Goal: Submit feedback/report problem: Submit feedback/report problem

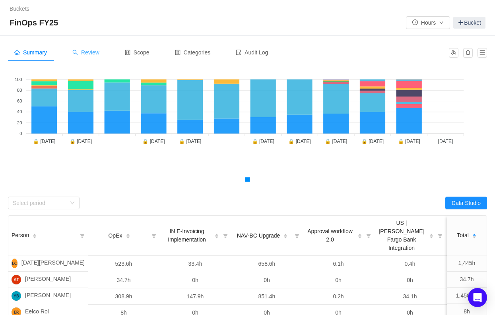
click at [81, 49] on span "Review" at bounding box center [85, 52] width 27 height 6
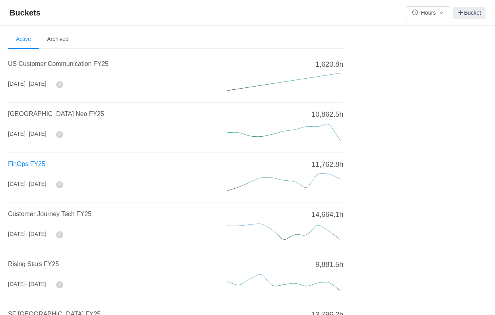
click at [34, 162] on span "FinOps FY25" at bounding box center [26, 164] width 37 height 7
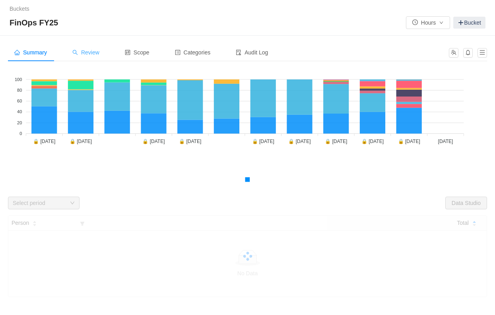
click at [90, 49] on span "Review" at bounding box center [85, 52] width 27 height 6
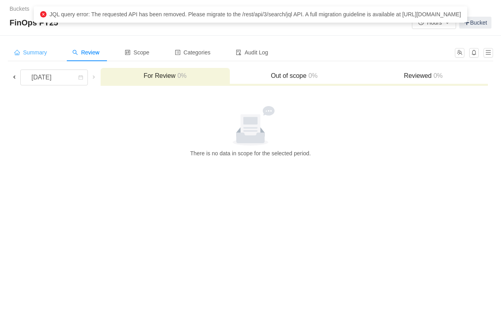
click at [39, 51] on span "Summary" at bounding box center [30, 52] width 33 height 6
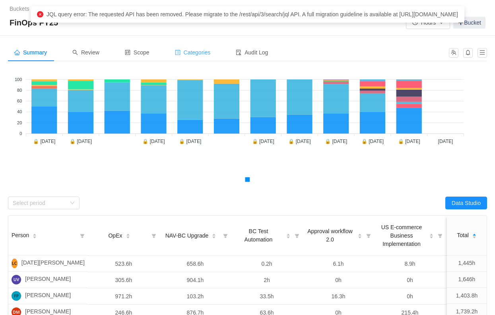
click at [204, 55] on span "Categories" at bounding box center [193, 52] width 36 height 6
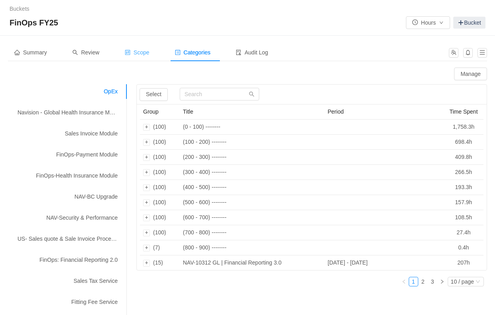
click at [146, 53] on span "Scope" at bounding box center [137, 52] width 25 height 6
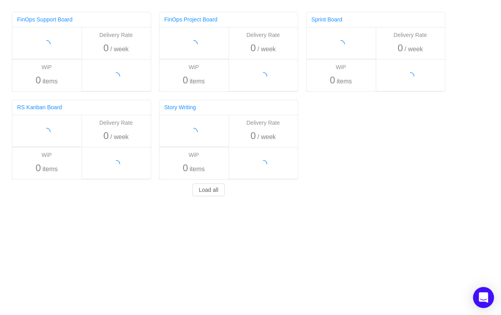
click at [481, 302] on icon "Open Intercom Messenger" at bounding box center [484, 298] width 10 height 10
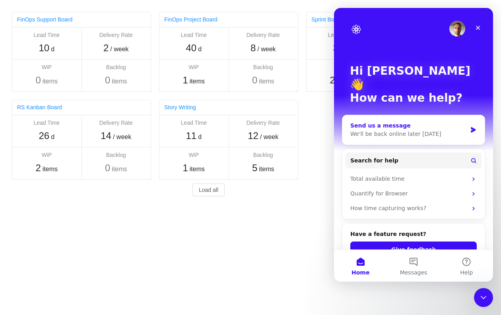
click at [399, 122] on div "Send us a message" at bounding box center [408, 126] width 117 height 8
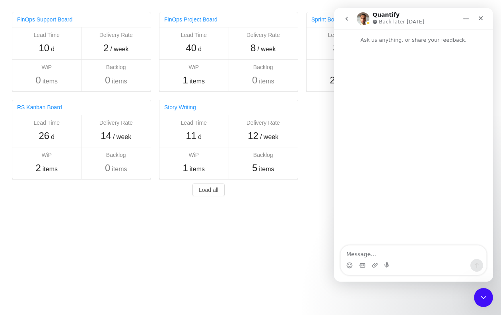
click at [374, 251] on textarea "Message…" at bounding box center [414, 253] width 146 height 14
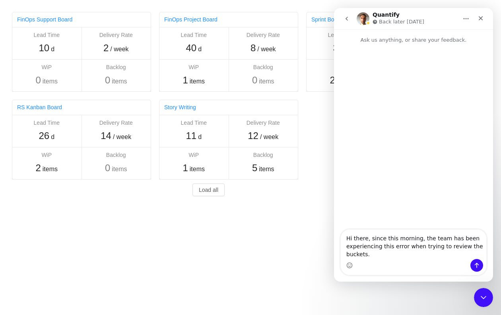
type textarea "Hi there, since this morning, the team has been experiencing this error when tr…"
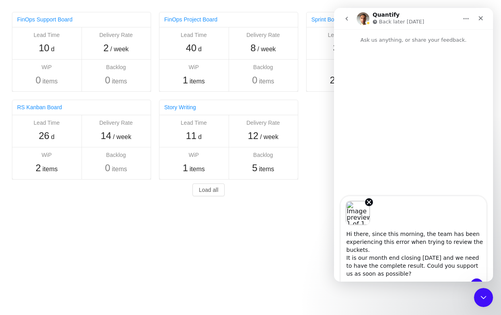
type textarea "Hi there, since this morning, the team has been experiencing this error when tr…"
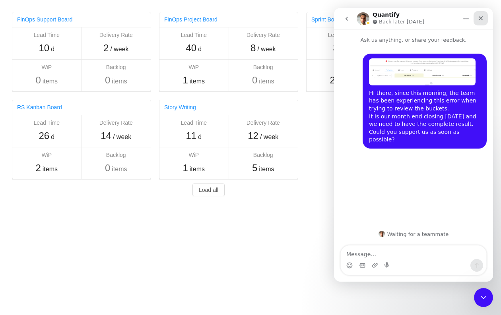
click at [482, 18] on icon "Close" at bounding box center [481, 18] width 6 height 6
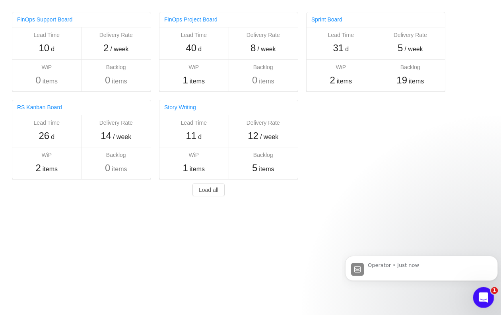
click at [483, 296] on icon "Open Intercom Messenger" at bounding box center [483, 297] width 6 height 6
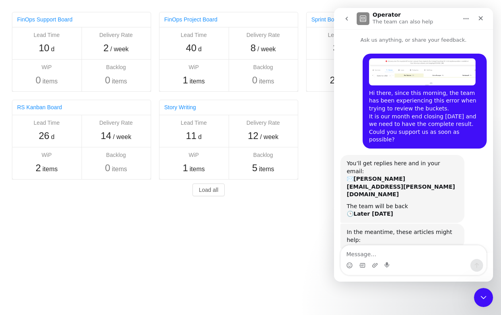
scroll to position [56, 0]
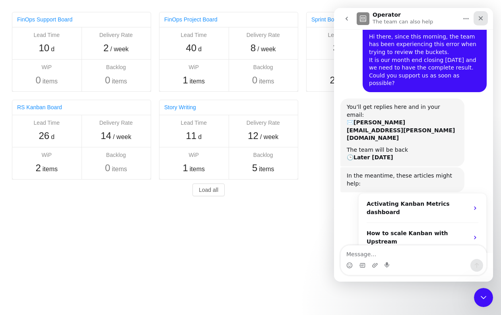
click at [481, 16] on icon "Close" at bounding box center [481, 18] width 6 height 6
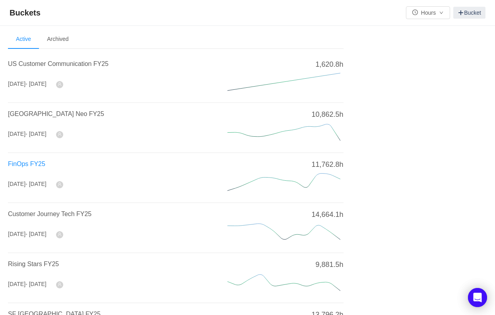
click at [24, 164] on span "FinOps FY25" at bounding box center [26, 164] width 37 height 7
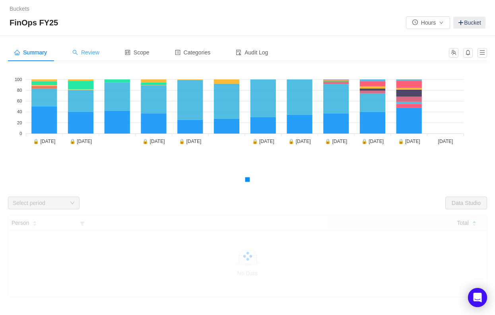
click at [96, 52] on span "Review" at bounding box center [85, 52] width 27 height 6
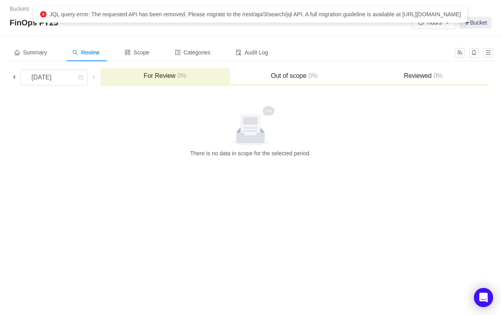
click at [47, 16] on icon "icon: close-circle" at bounding box center [43, 14] width 6 height 6
click at [30, 52] on span "Summary" at bounding box center [30, 52] width 33 height 6
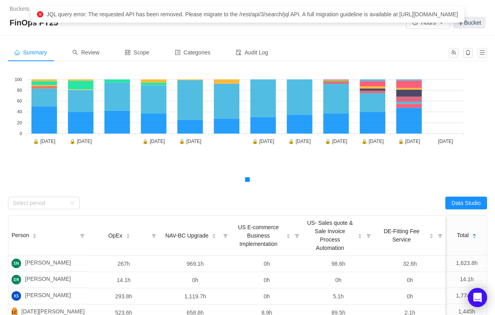
click at [30, 52] on span "Summary" at bounding box center [30, 52] width 33 height 6
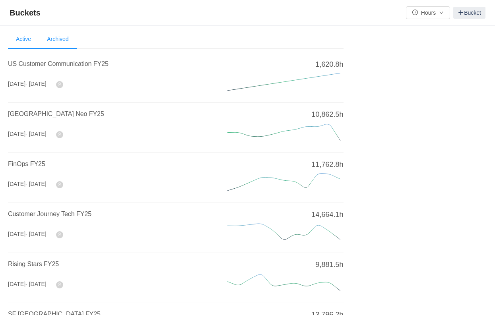
click at [61, 39] on li "Archived" at bounding box center [57, 39] width 37 height 19
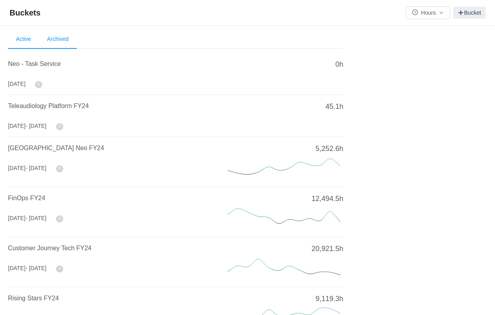
click at [20, 40] on li "Active" at bounding box center [23, 39] width 31 height 19
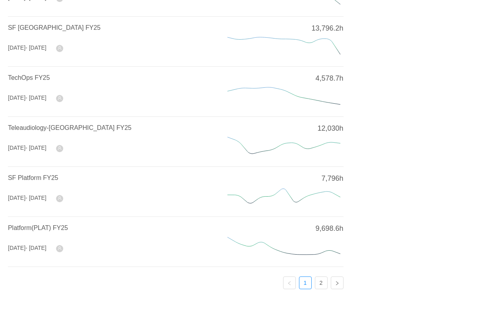
scroll to position [295, 0]
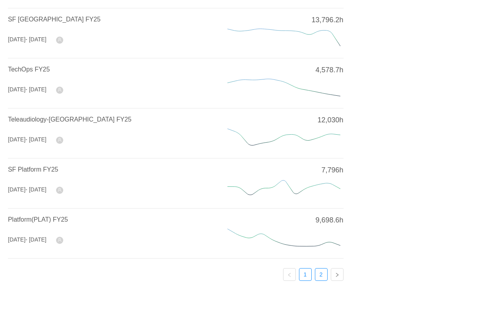
click at [319, 269] on link "2" at bounding box center [321, 275] width 12 height 12
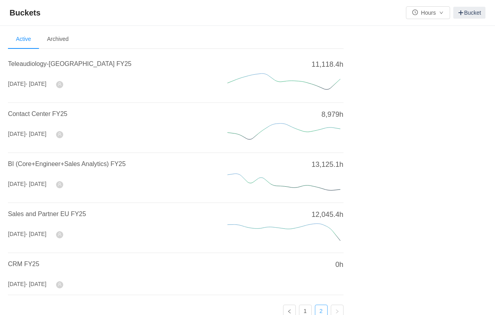
scroll to position [39, 0]
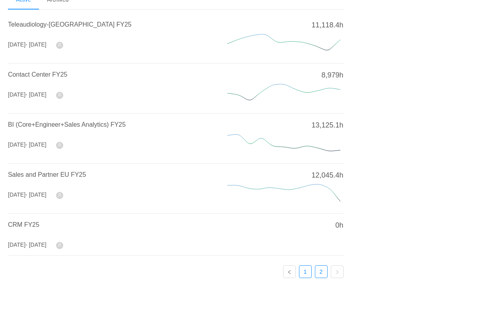
click at [305, 269] on link "1" at bounding box center [306, 272] width 12 height 12
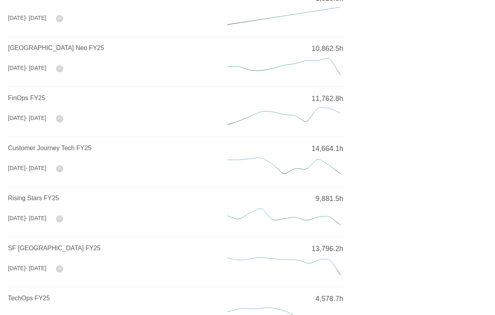
scroll to position [0, 0]
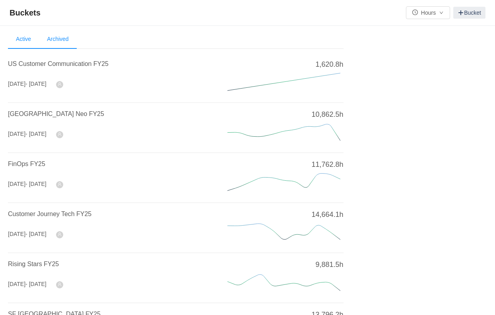
click at [60, 33] on li "Archived" at bounding box center [57, 39] width 37 height 19
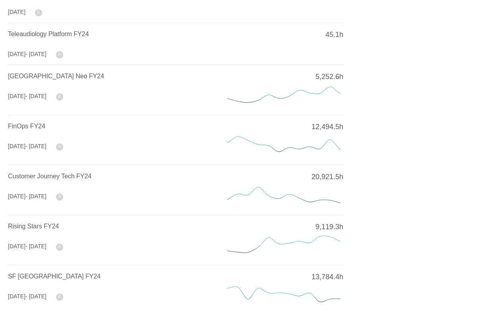
scroll to position [80, 0]
